Goal: Communication & Community: Ask a question

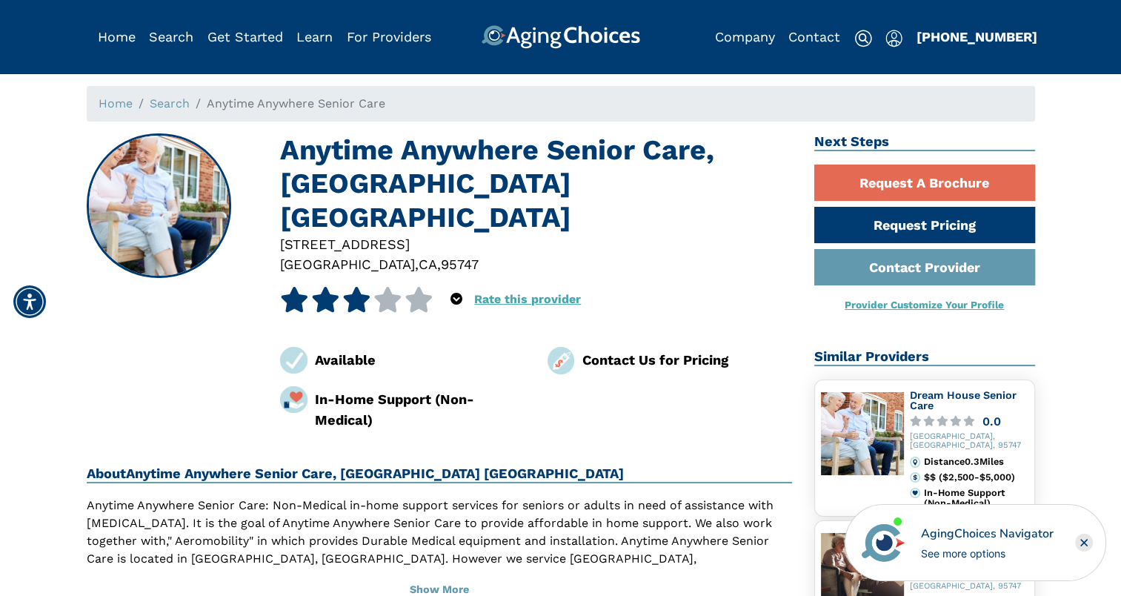
click at [1084, 542] on icon "Close" at bounding box center [1084, 542] width 6 height 6
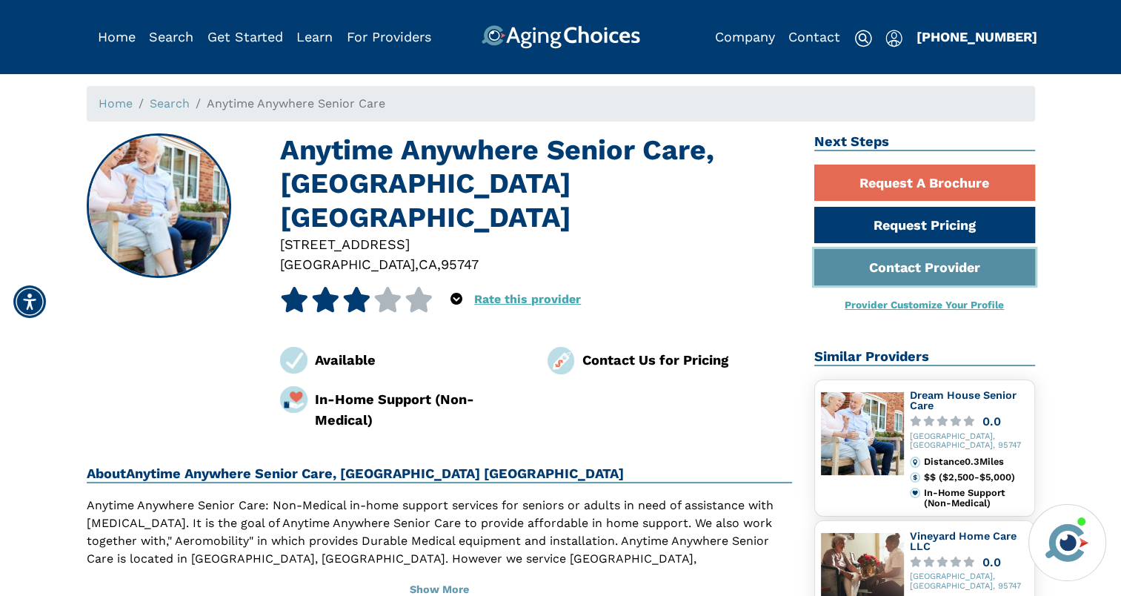
click at [918, 267] on link "Contact Provider" at bounding box center [924, 267] width 221 height 36
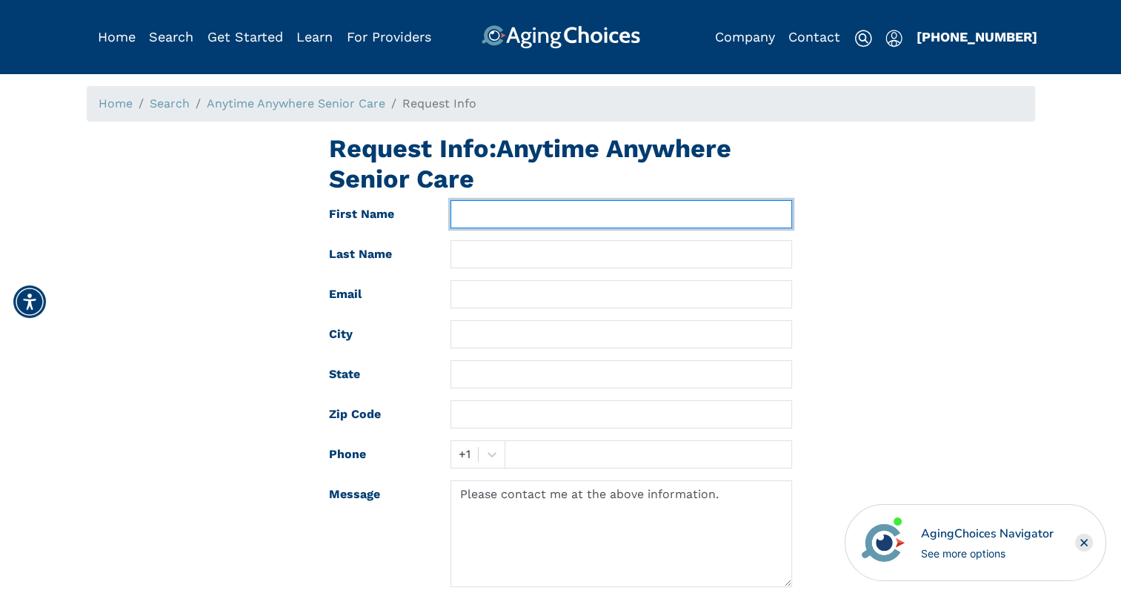
click at [495, 216] on input "text" at bounding box center [622, 214] width 342 height 28
type input "Lisa"
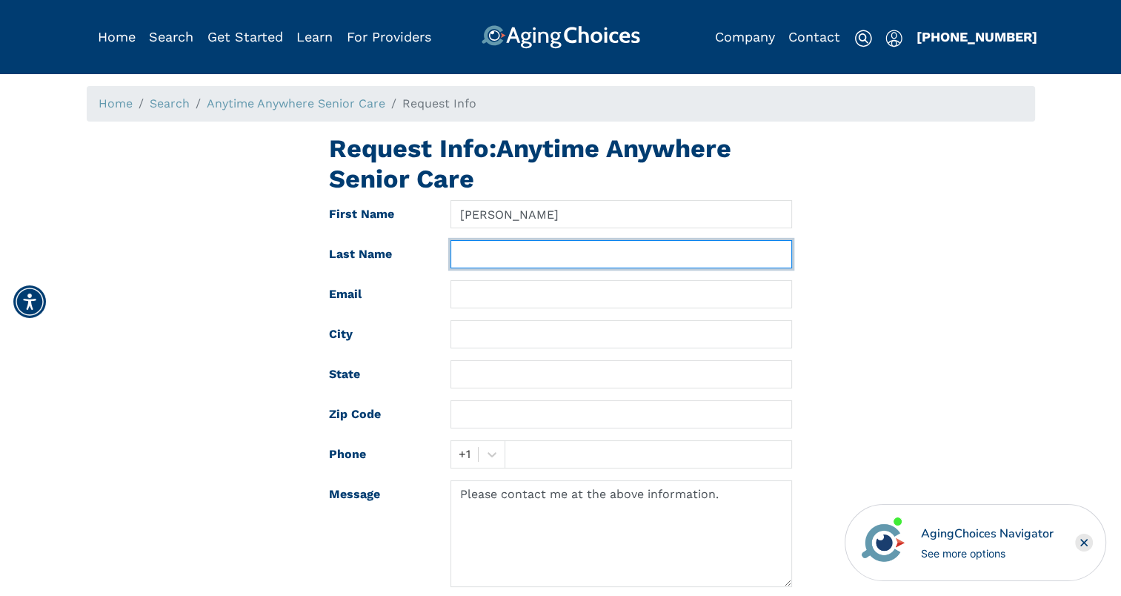
type input "strobridge"
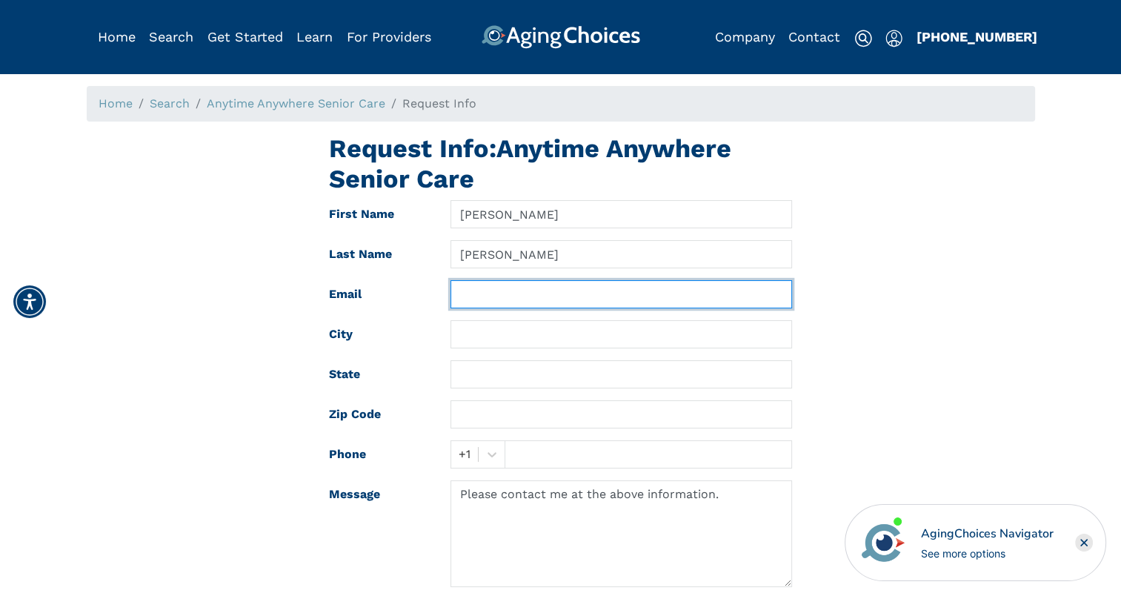
type input "anytimeseniors@aol.com"
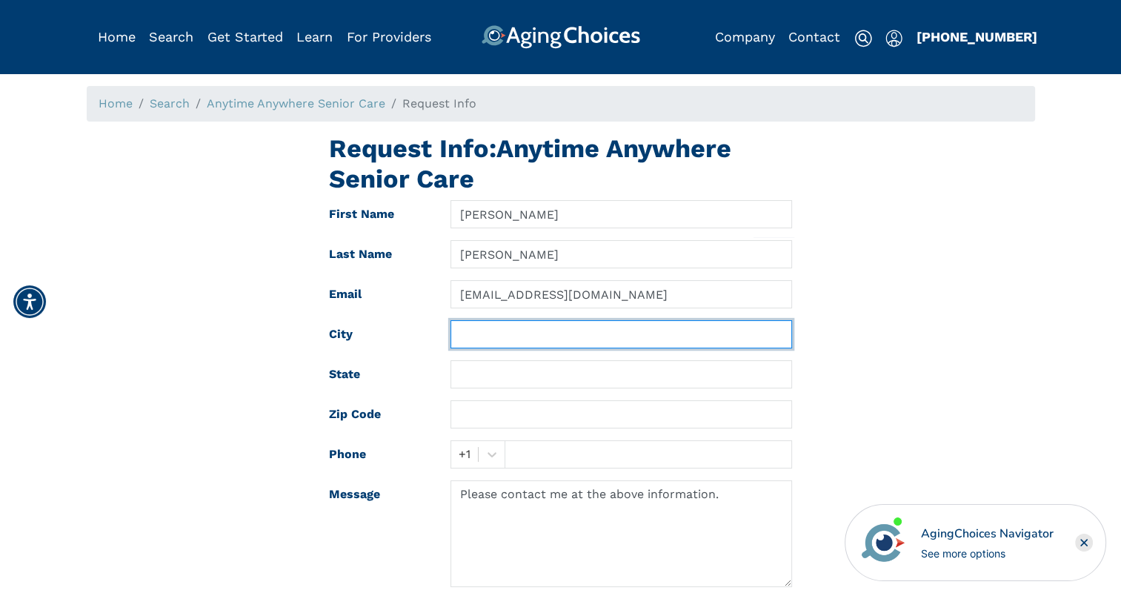
type input "Rocklin"
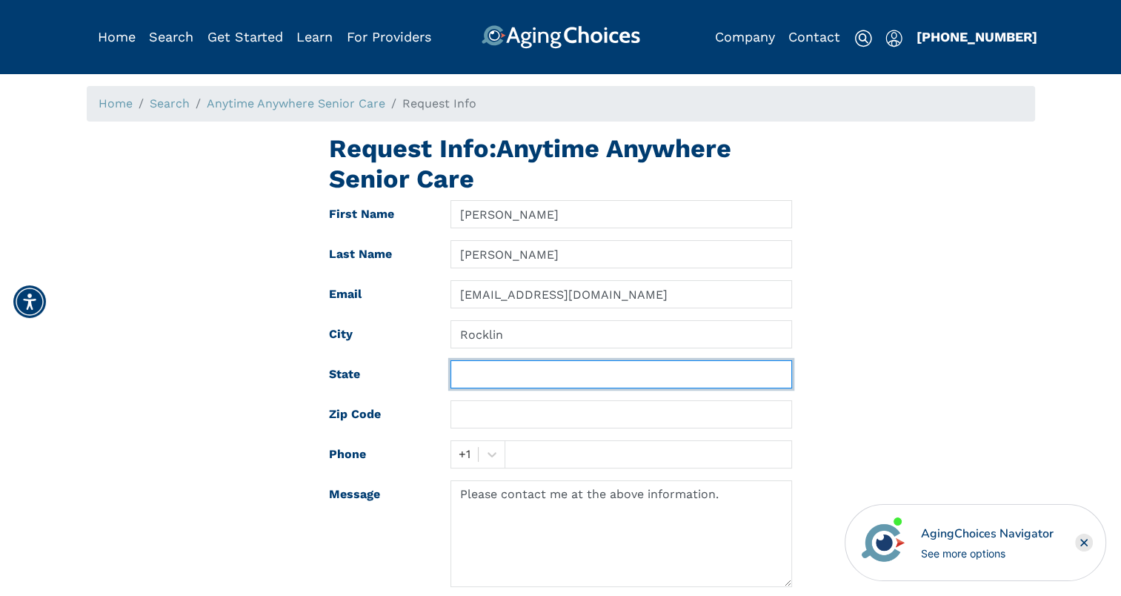
type input "CA"
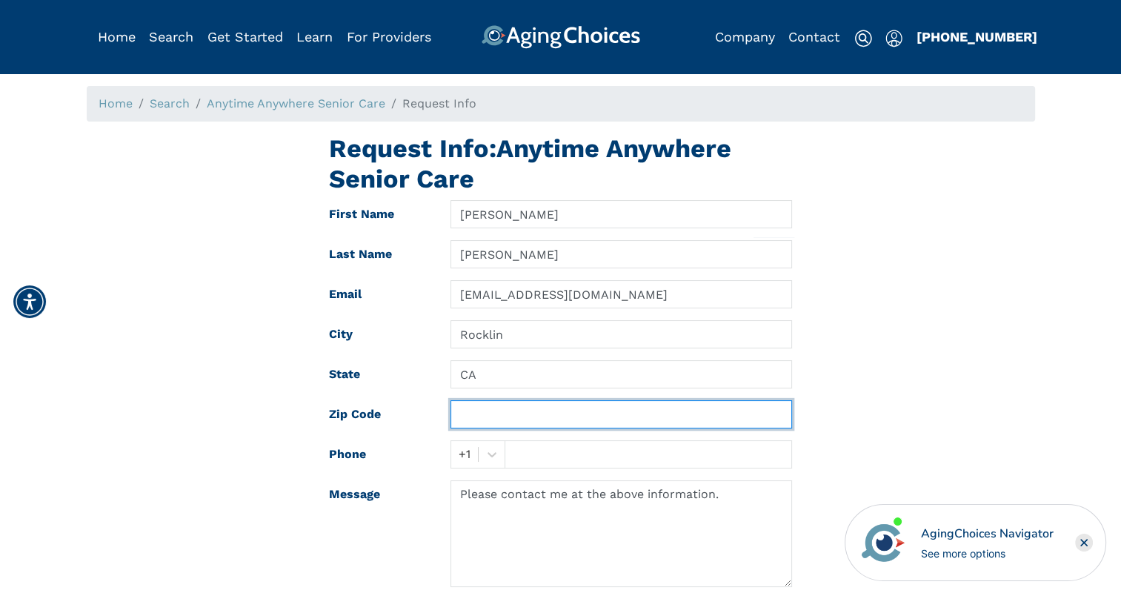
type input "95765"
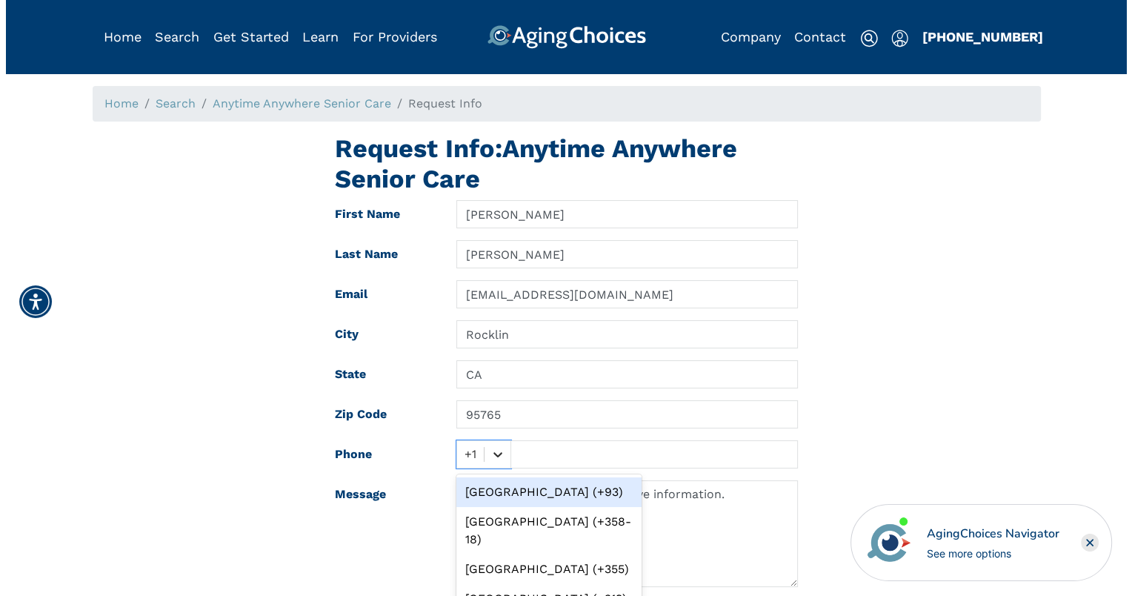
scroll to position [107, 0]
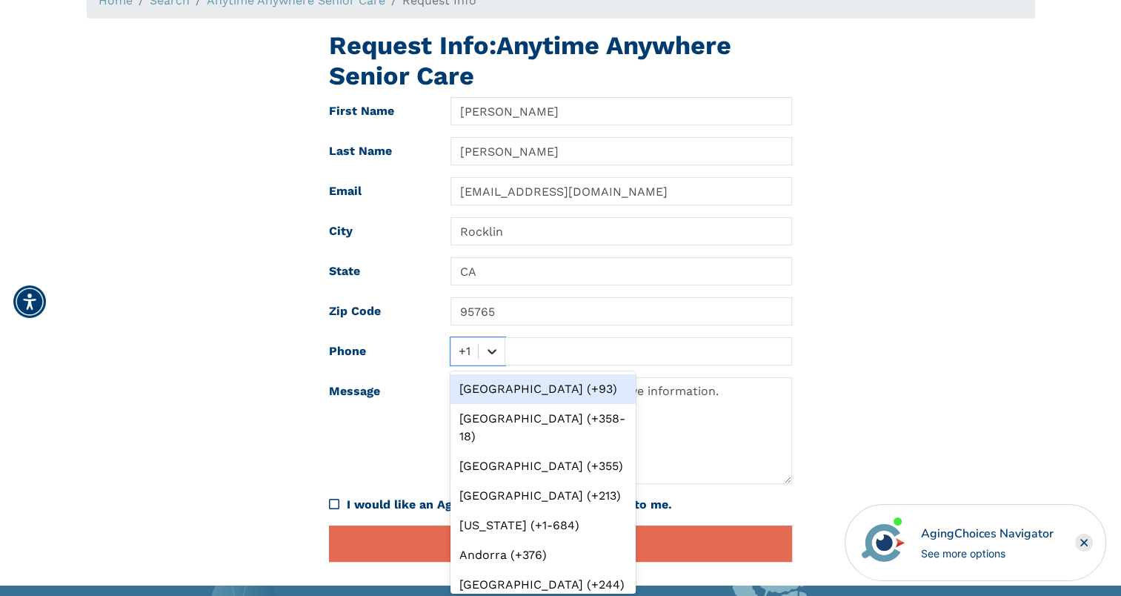
click at [491, 365] on div "option Afghanistan (+93) focused, 1 of 245. 245 results available. Use Up and D…" at bounding box center [478, 351] width 55 height 28
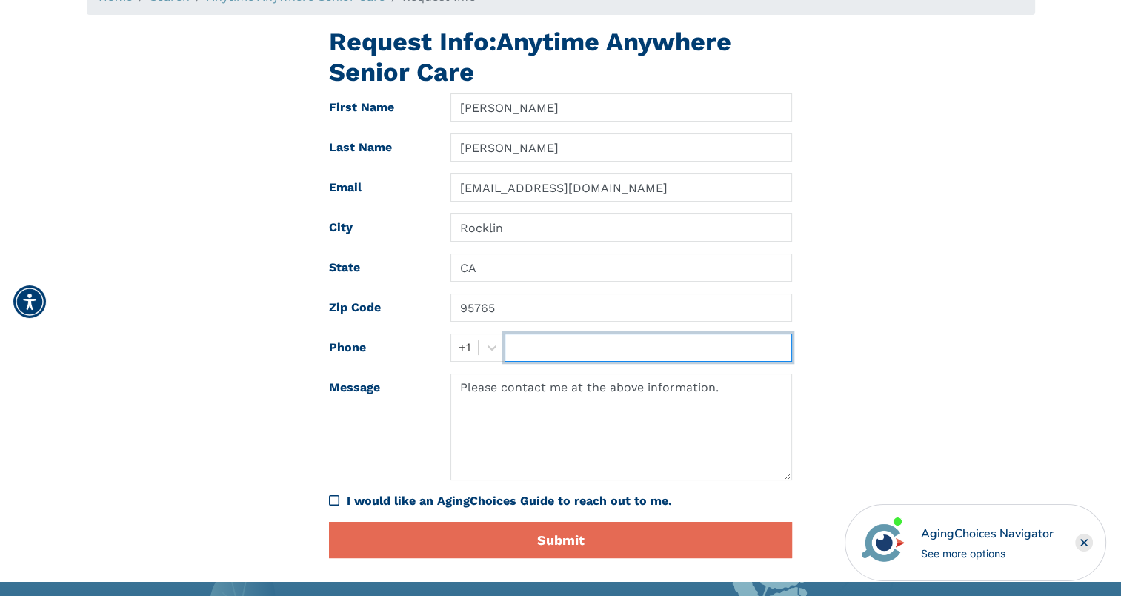
click at [526, 350] on input "text" at bounding box center [648, 347] width 287 height 28
type input "9167178616"
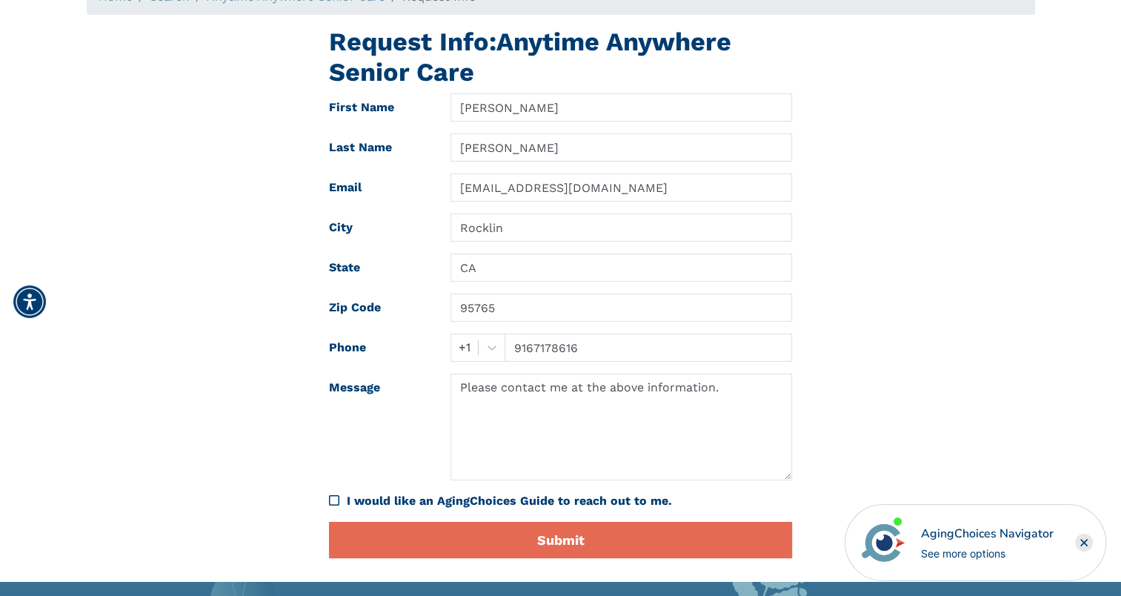
click at [335, 499] on icon "I would like an AgingChoices Guide to reach out to me." at bounding box center [334, 500] width 10 height 12
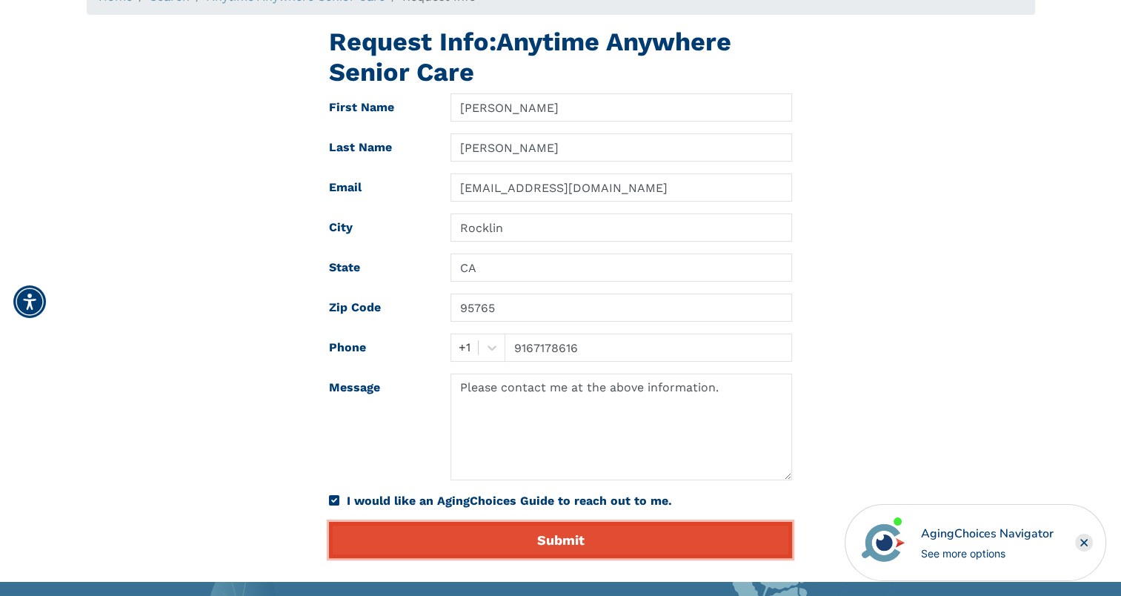
click at [539, 536] on button "Submit" at bounding box center [560, 540] width 463 height 36
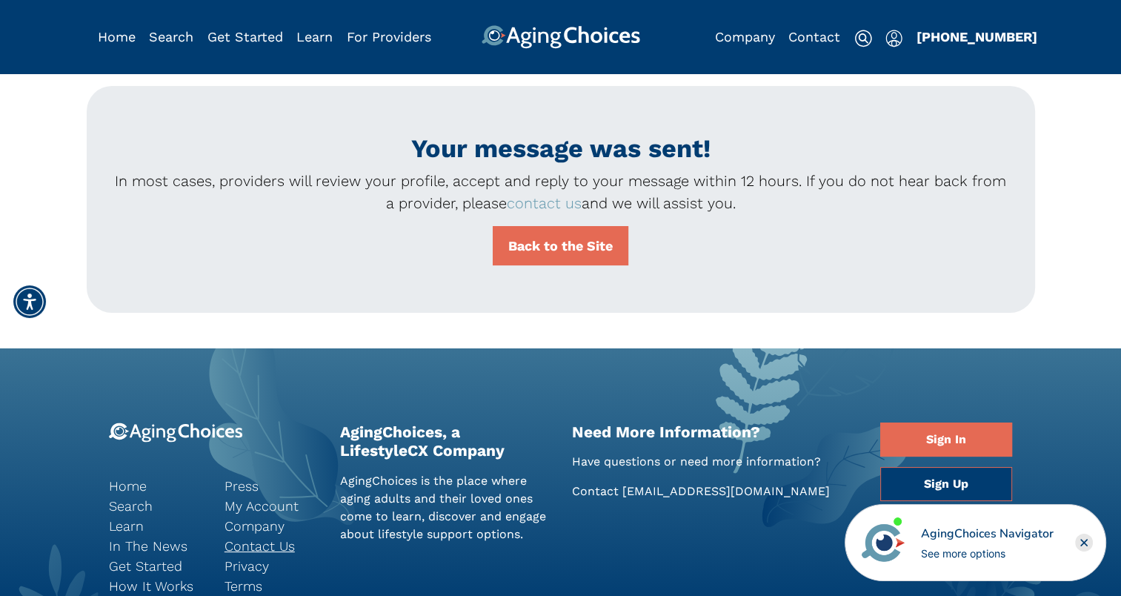
click at [266, 546] on link "Contact Us" at bounding box center [271, 546] width 93 height 20
click at [574, 245] on link "Back to the Site" at bounding box center [561, 245] width 136 height 39
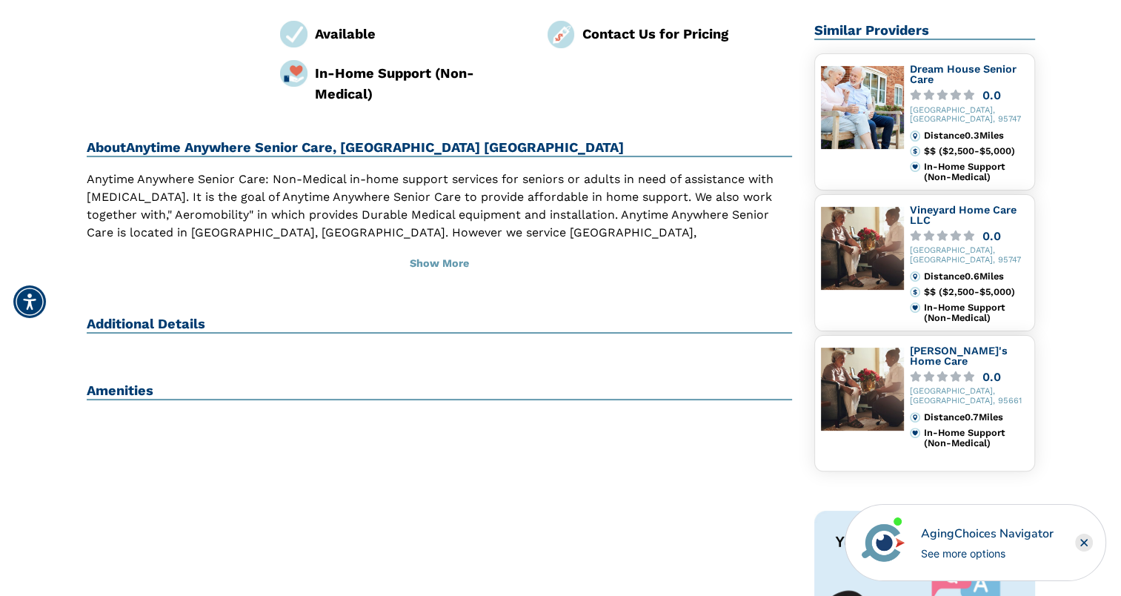
scroll to position [356, 0]
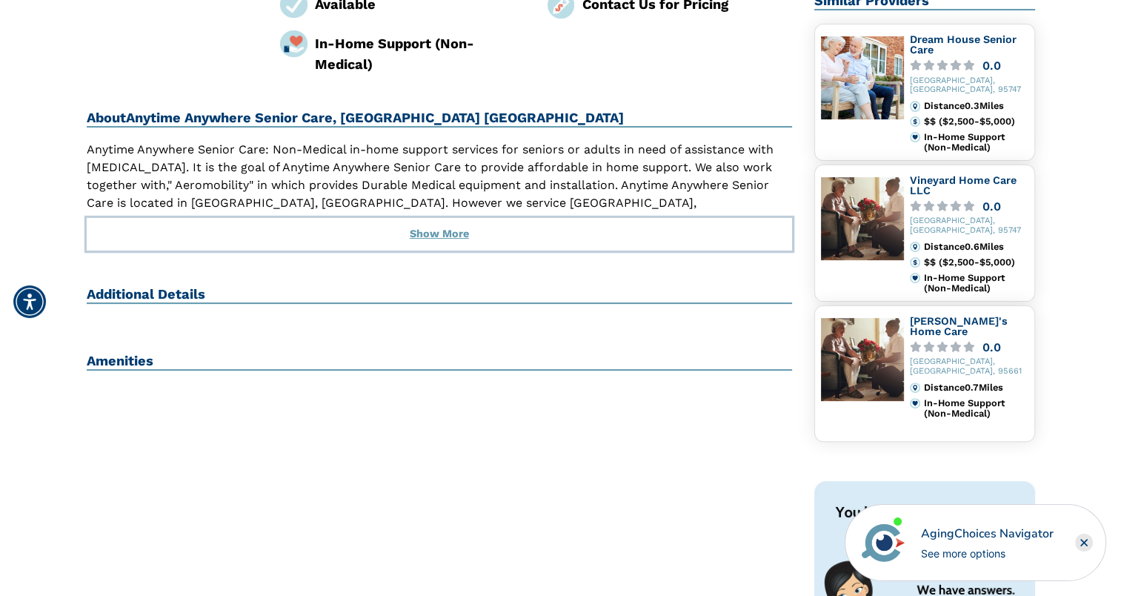
click at [450, 218] on button "Show More" at bounding box center [440, 234] width 706 height 33
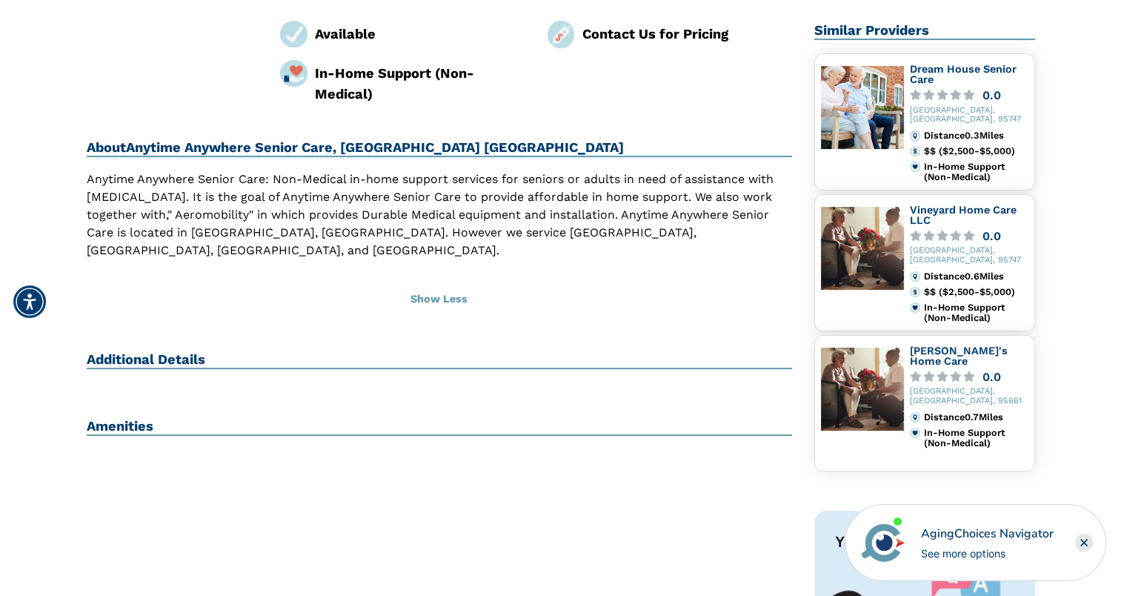
click at [1121, 10] on html "Home Search Browse Get Started Learn For Providers Company Contact Sign In Sign…" at bounding box center [560, 454] width 1121 height 1560
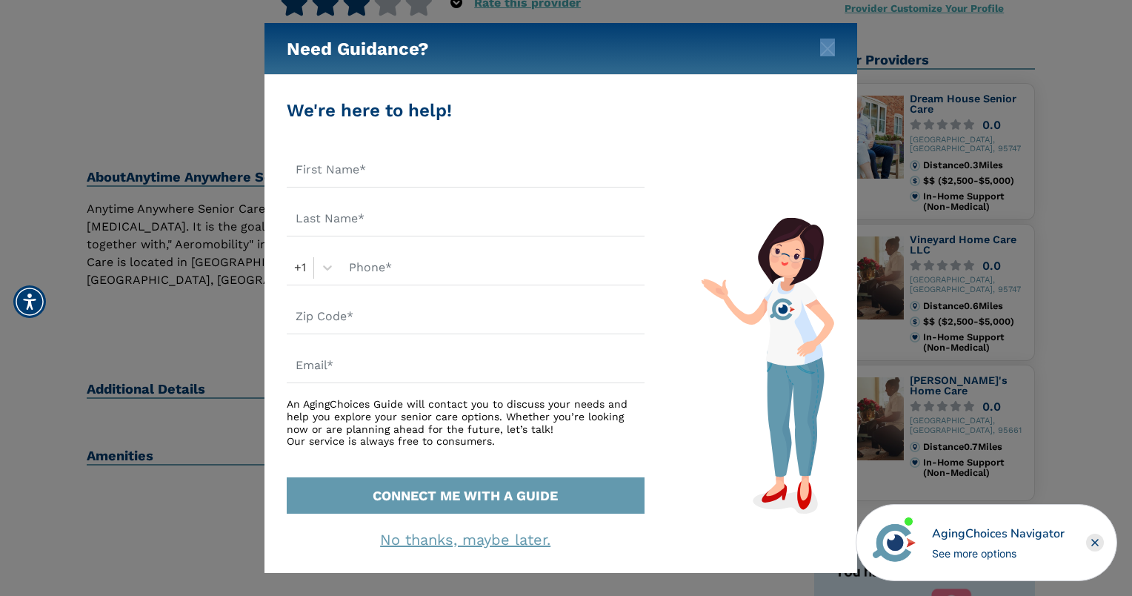
click at [1126, 10] on div "Need Guidance? We're here to help! +1 An AgingChoices Guide will contact you to…" at bounding box center [566, 298] width 1132 height 596
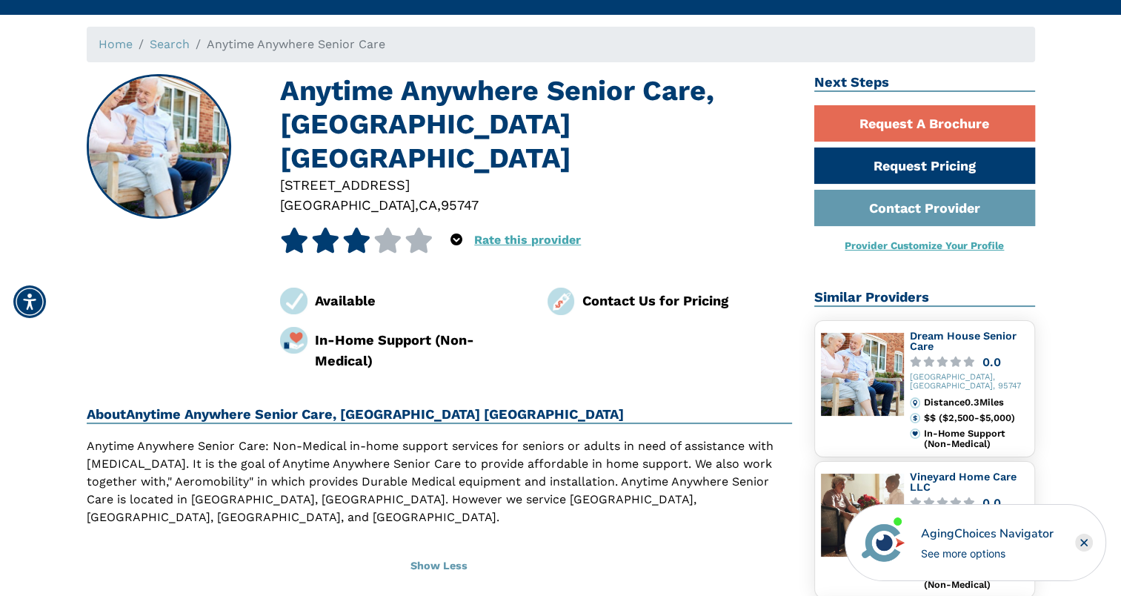
scroll to position [89, 0]
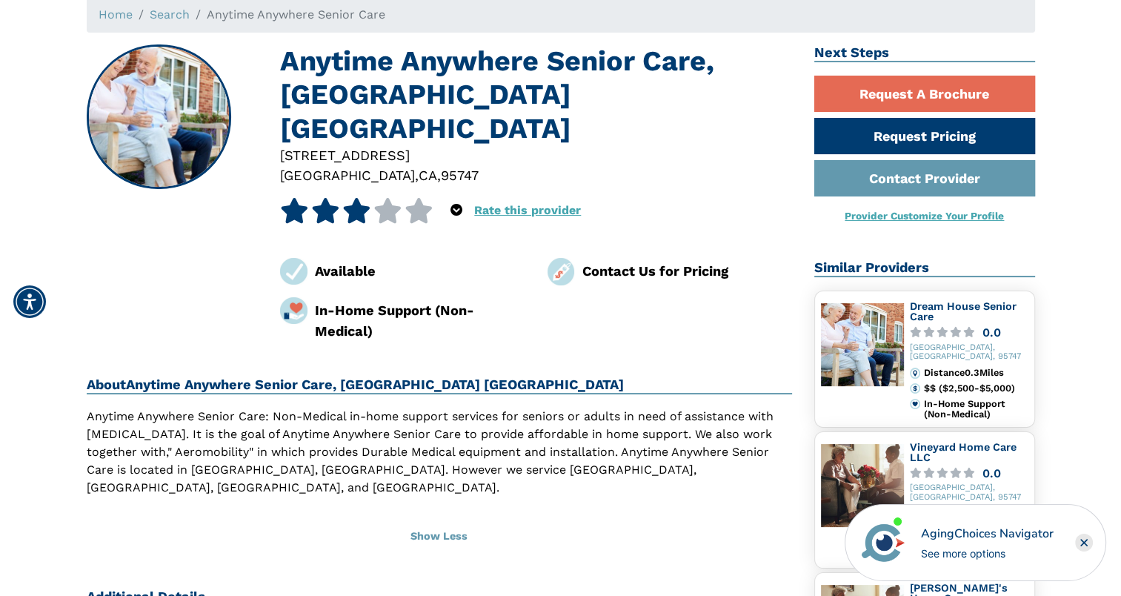
click at [1083, 539] on rect "Close" at bounding box center [1084, 542] width 18 height 18
